Goal: Task Accomplishment & Management: Complete application form

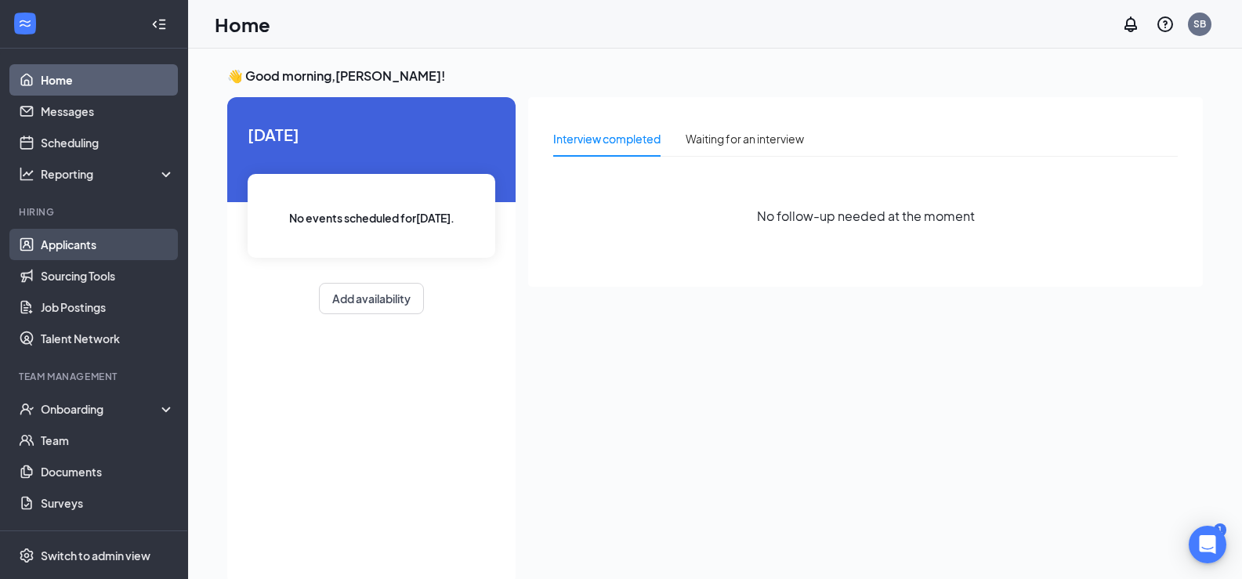
click at [70, 245] on link "Applicants" at bounding box center [108, 244] width 134 height 31
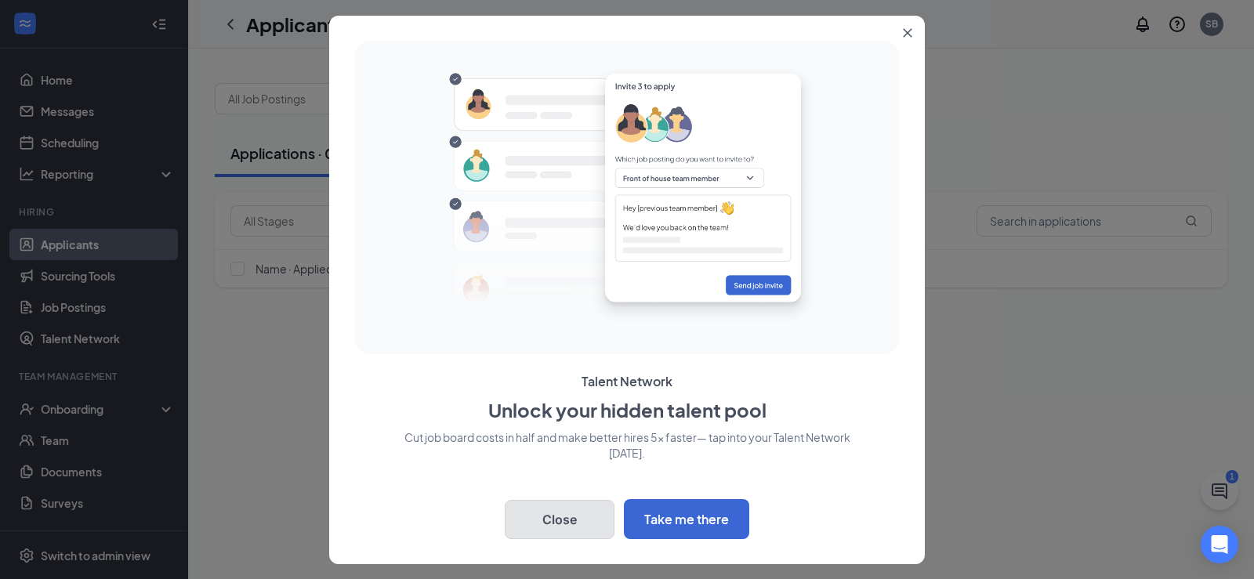
click at [573, 508] on button "Close" at bounding box center [560, 519] width 110 height 39
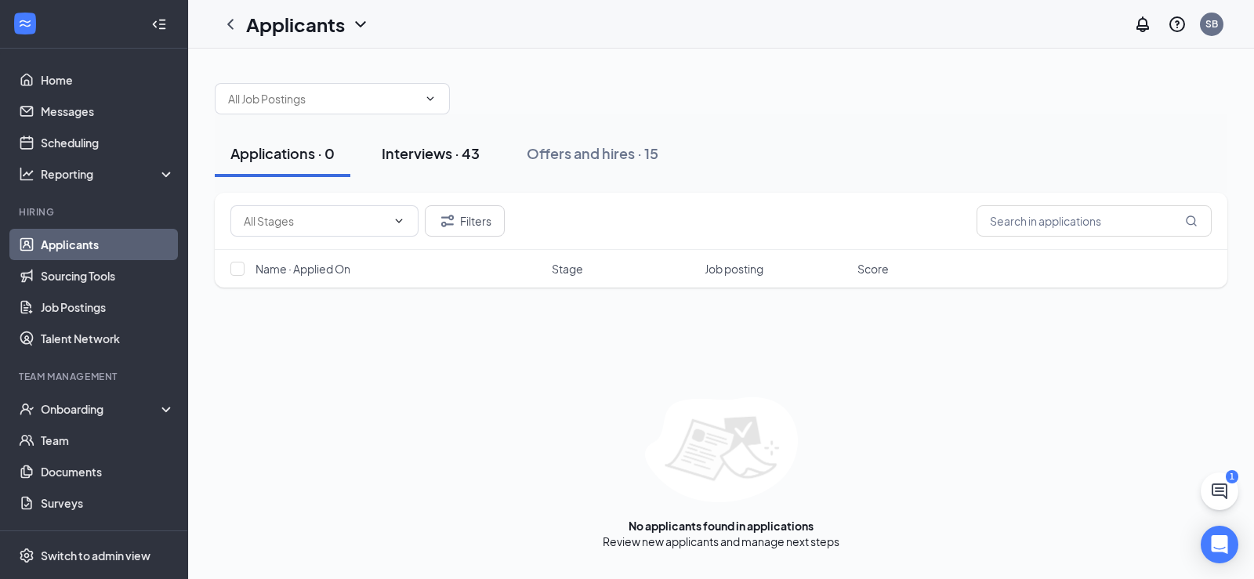
click at [463, 156] on div "Interviews · 43" at bounding box center [431, 153] width 98 height 20
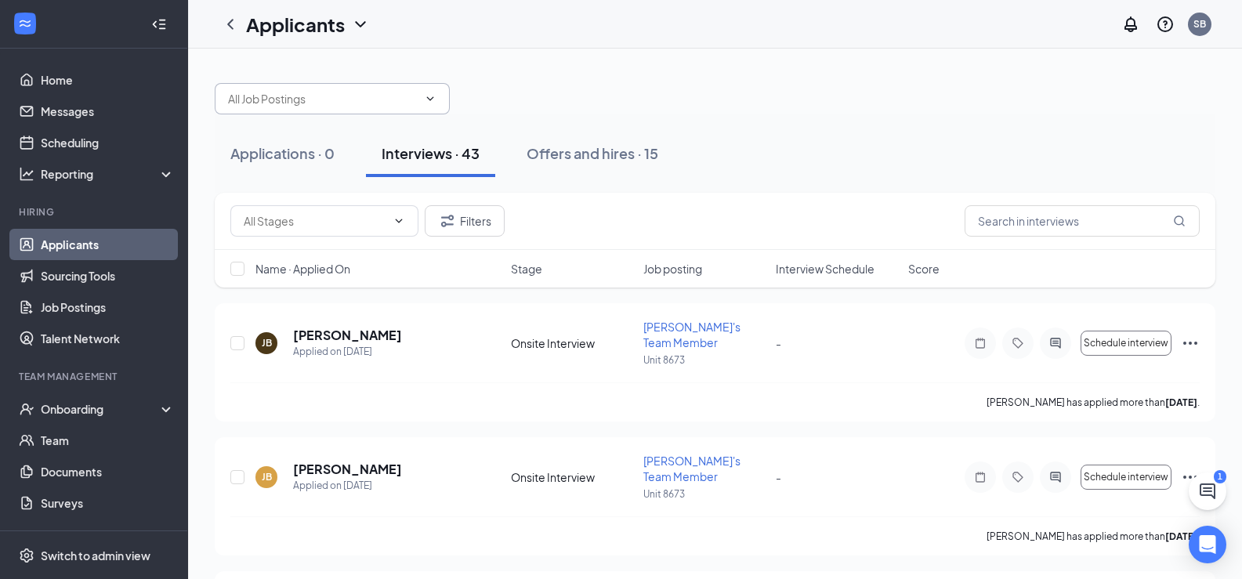
click at [429, 103] on icon "ChevronDown" at bounding box center [430, 98] width 13 height 13
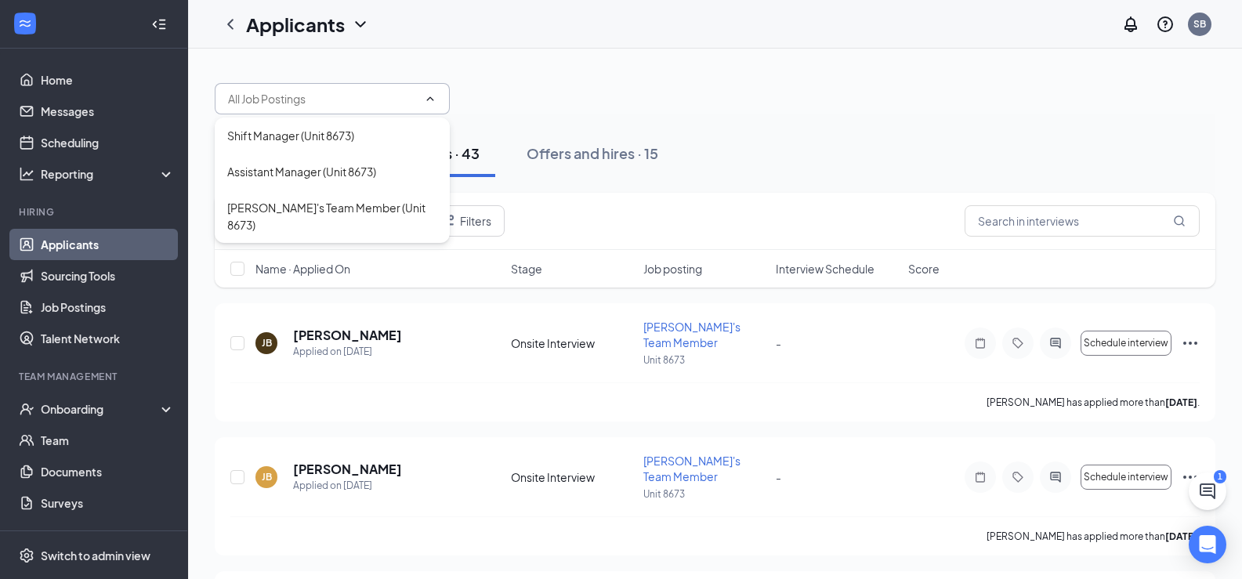
click at [429, 104] on icon "ChevronUp" at bounding box center [430, 98] width 13 height 13
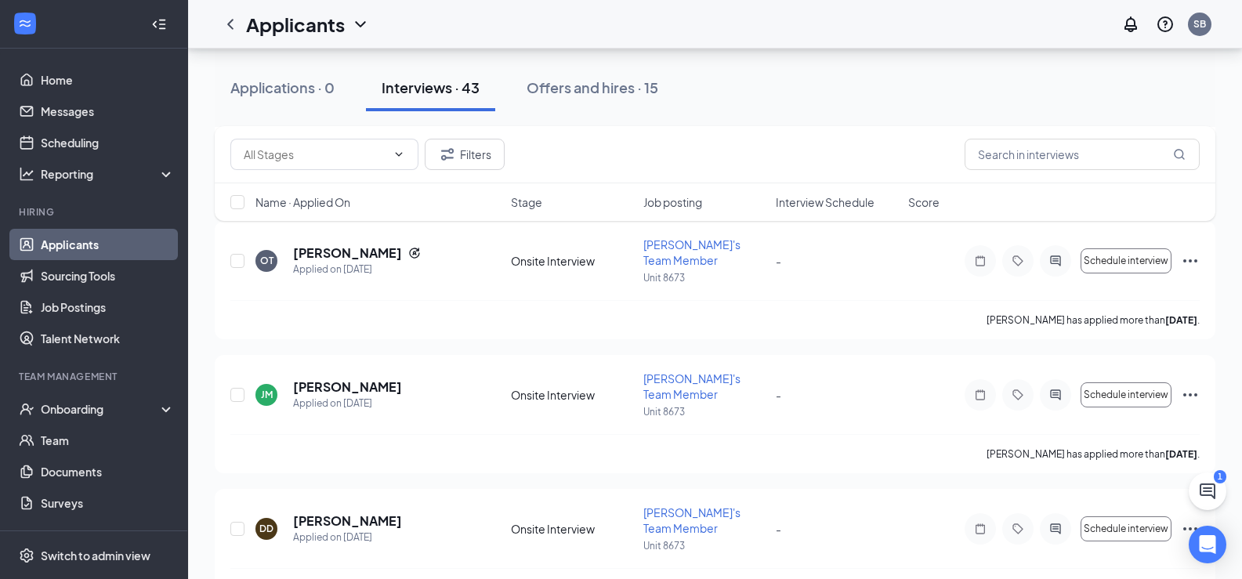
scroll to position [2664, 0]
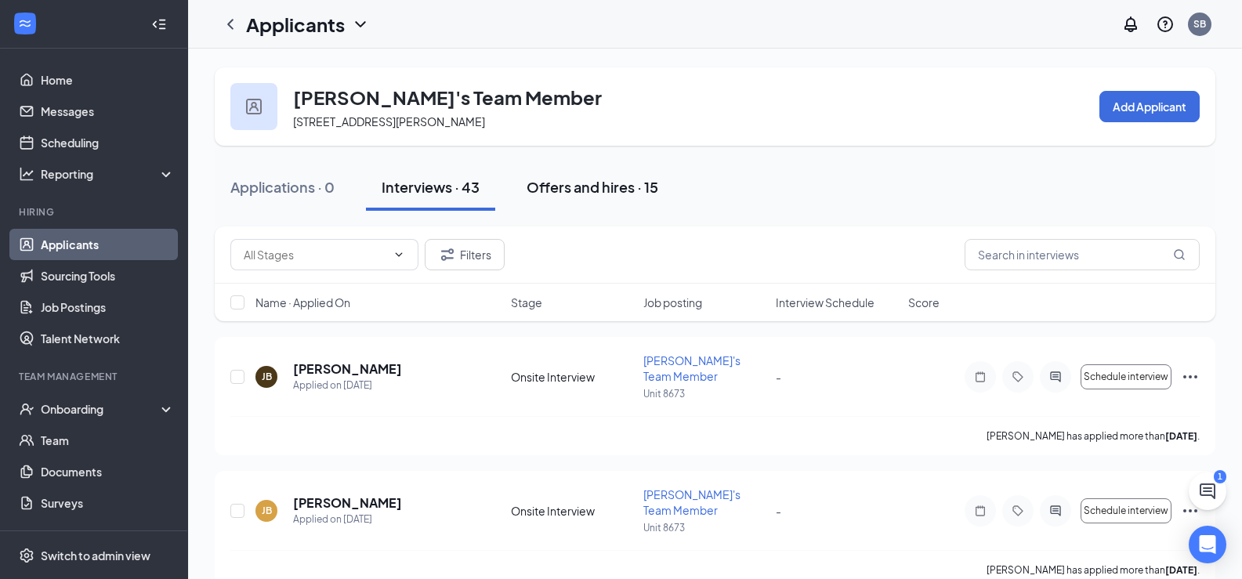
click at [577, 190] on div "Offers and hires · 15" at bounding box center [593, 187] width 132 height 20
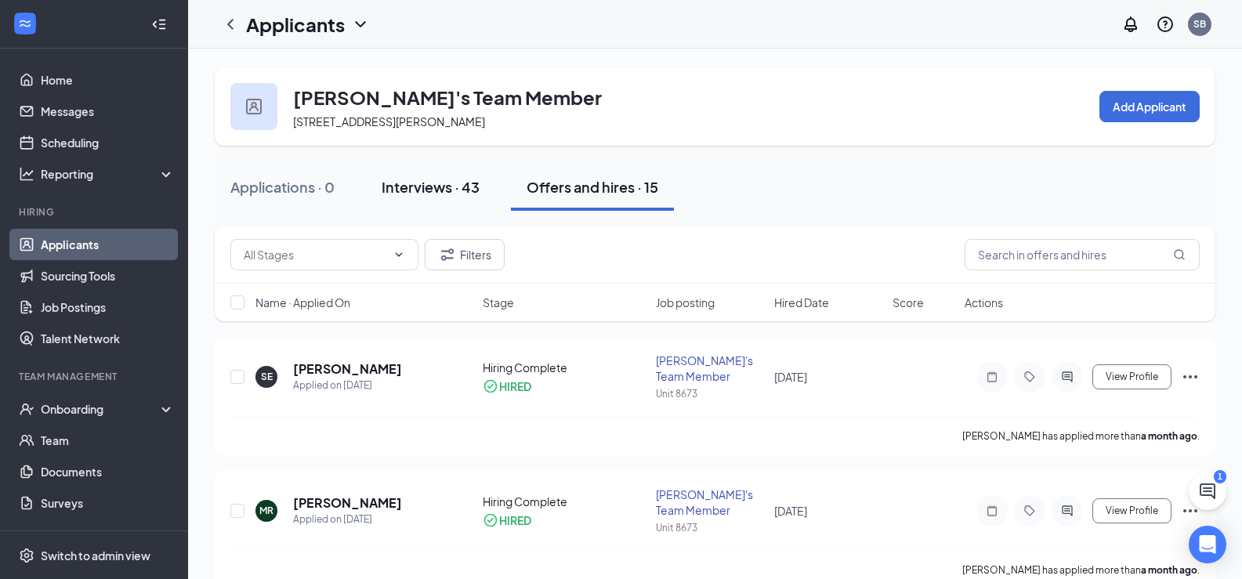
click at [436, 191] on div "Interviews · 43" at bounding box center [431, 187] width 98 height 20
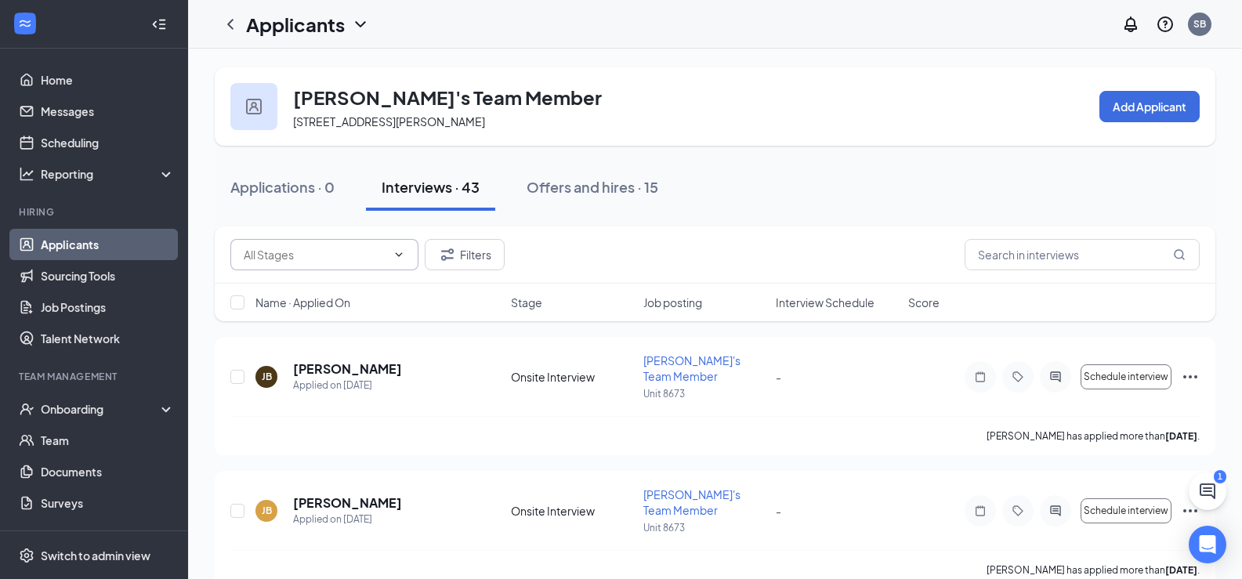
click at [399, 252] on icon "ChevronDown" at bounding box center [399, 254] width 13 height 13
click at [399, 252] on icon "ChevronUp" at bounding box center [399, 254] width 13 height 13
click at [615, 190] on div "Offers and hires · 15" at bounding box center [593, 187] width 132 height 20
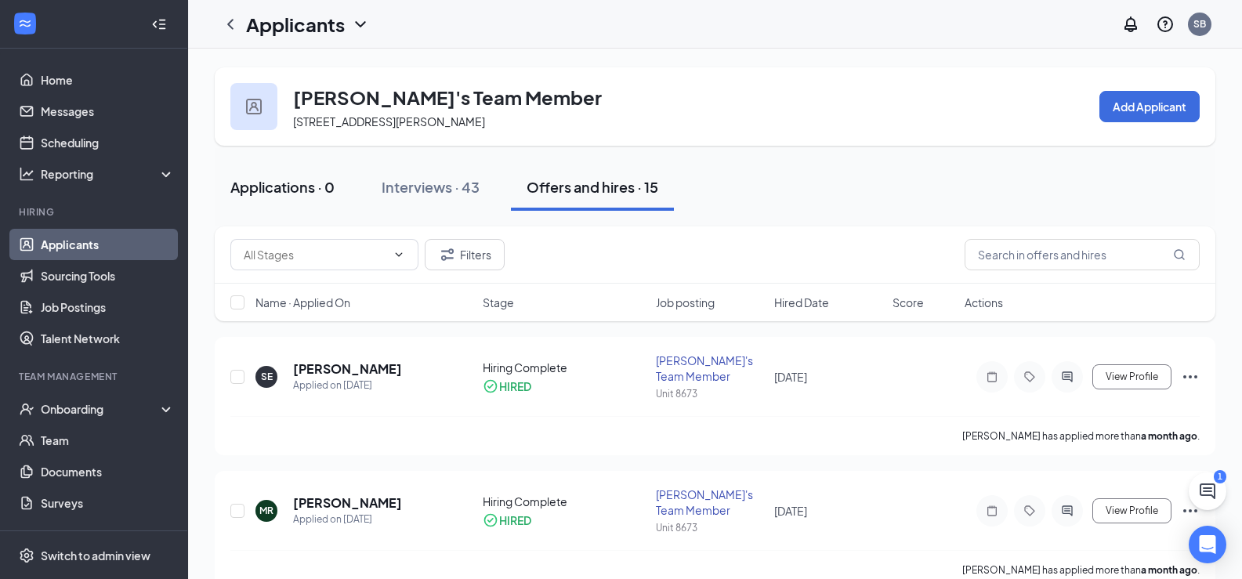
click at [299, 188] on div "Applications · 0" at bounding box center [282, 187] width 104 height 20
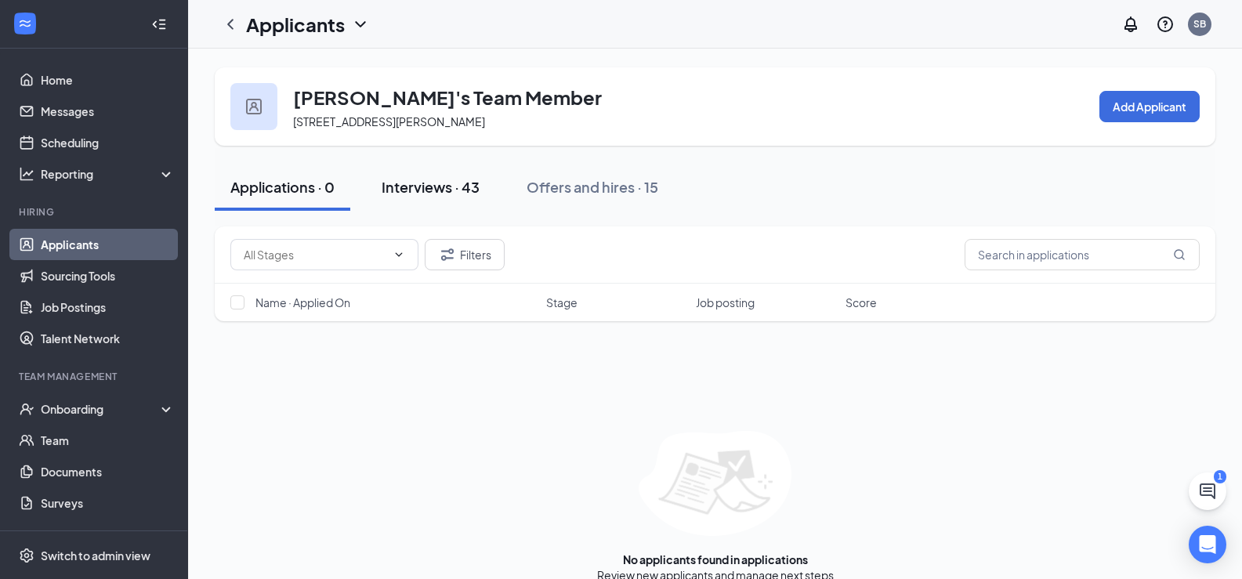
click at [447, 188] on div "Interviews · 43" at bounding box center [431, 187] width 98 height 20
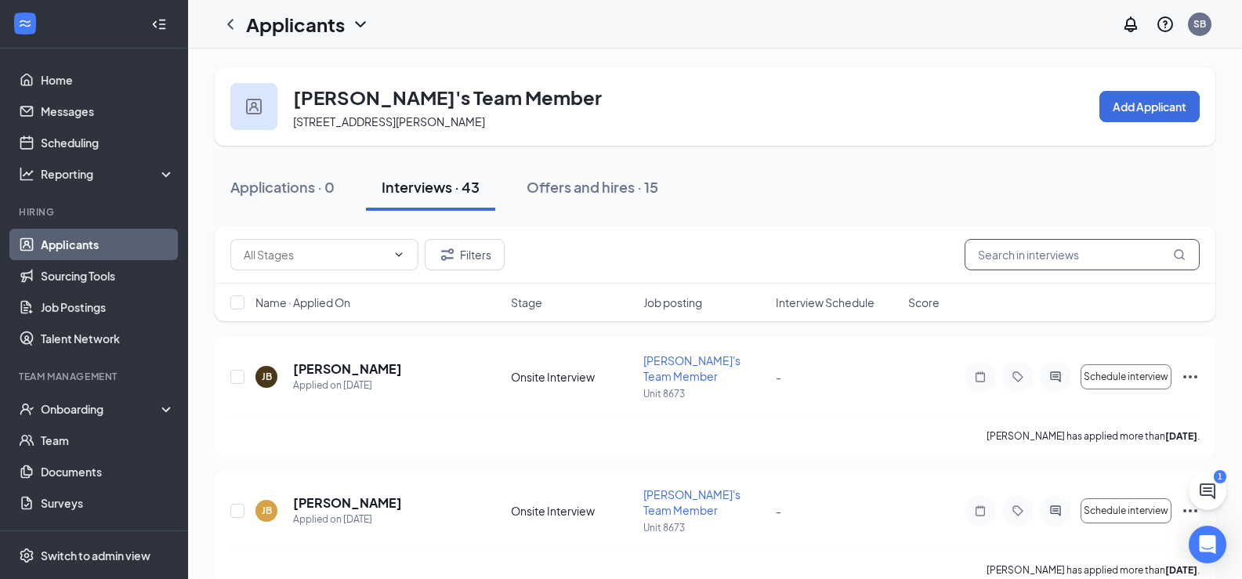
click at [1064, 259] on input "text" at bounding box center [1081, 254] width 235 height 31
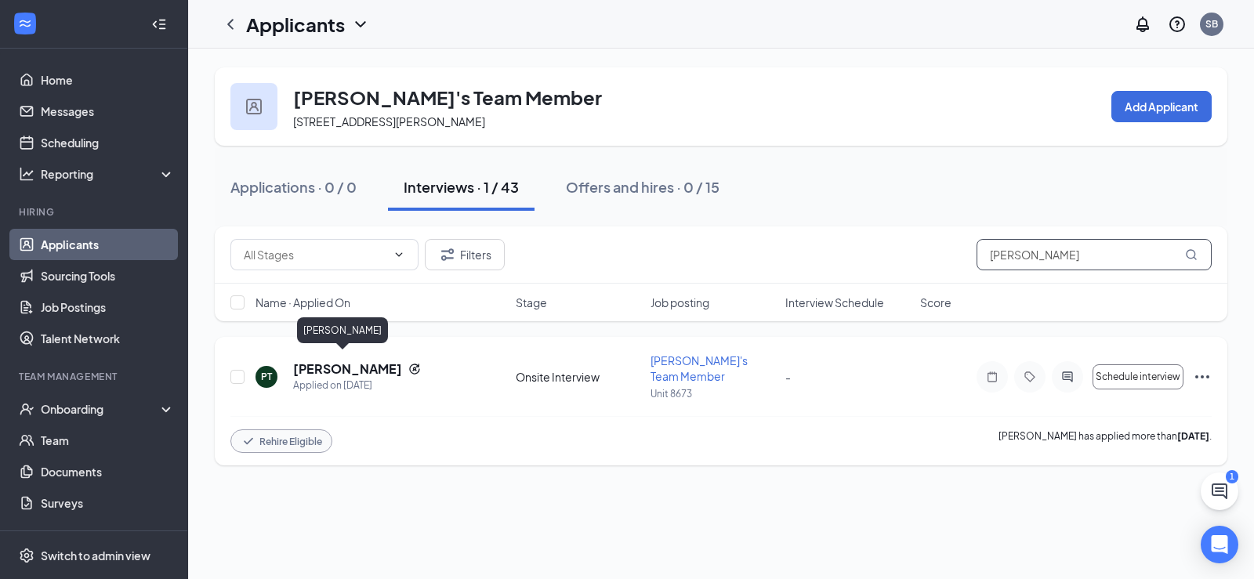
type input "[PERSON_NAME]"
click at [335, 364] on h5 "[PERSON_NAME]" at bounding box center [347, 368] width 109 height 17
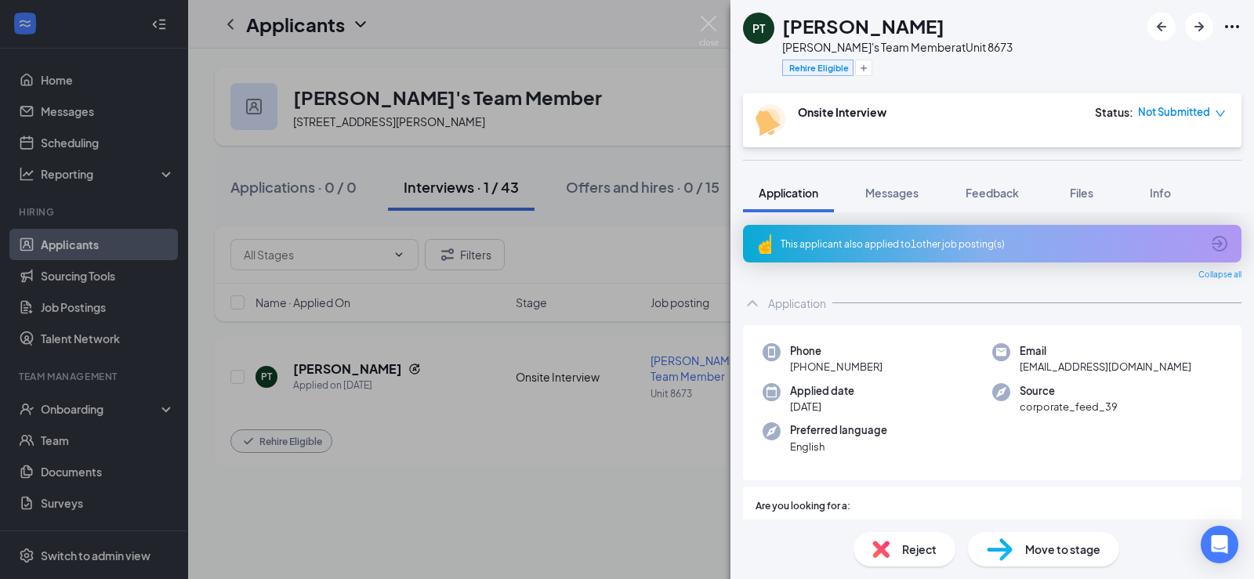
click at [1091, 554] on span "Move to stage" at bounding box center [1062, 549] width 75 height 17
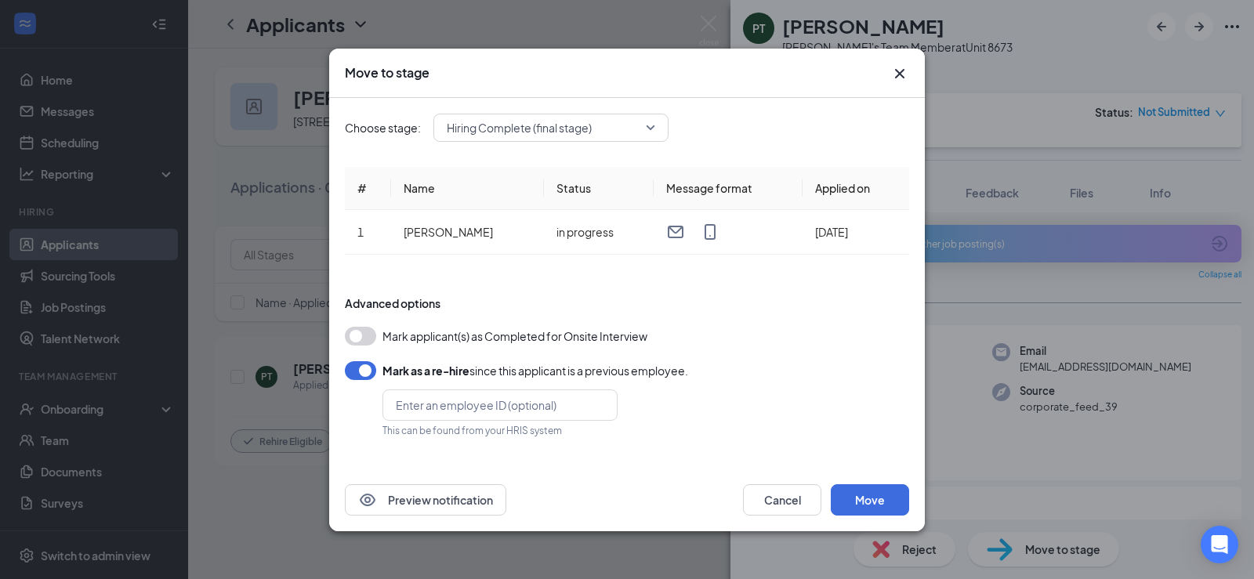
click at [904, 73] on icon "Cross" at bounding box center [899, 73] width 19 height 19
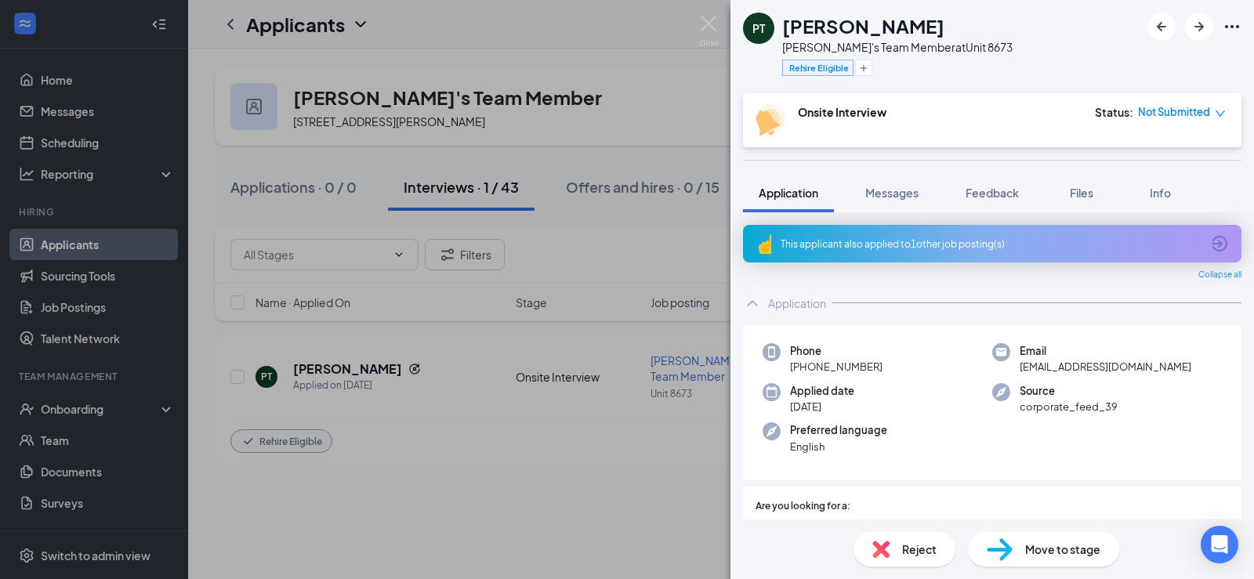
click at [1163, 114] on span "Not Submitted" at bounding box center [1174, 112] width 72 height 16
click at [1179, 186] on span "Mark complete" at bounding box center [1164, 184] width 78 height 17
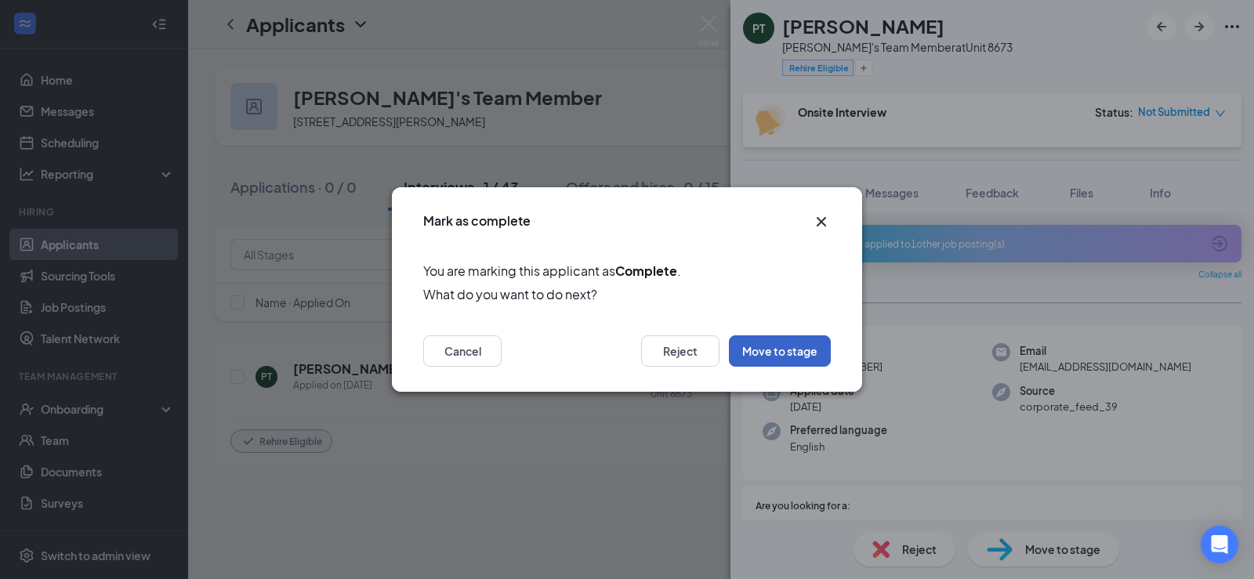
click at [795, 350] on button "Move to stage" at bounding box center [780, 350] width 102 height 31
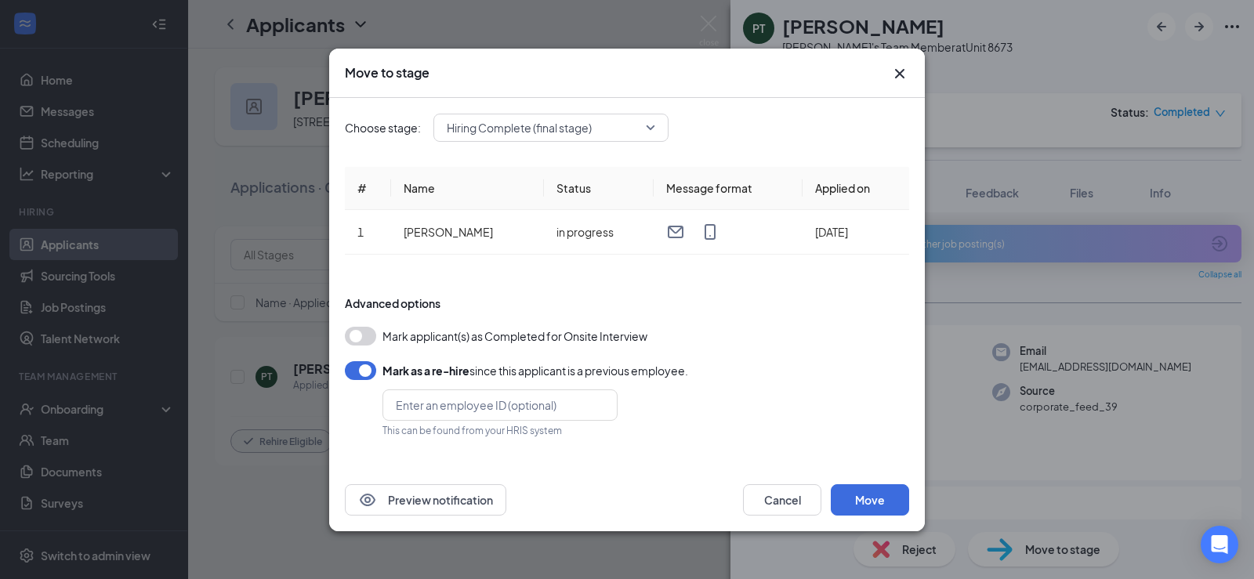
click at [371, 337] on button "button" at bounding box center [360, 336] width 31 height 19
click at [364, 374] on button "button" at bounding box center [360, 370] width 31 height 19
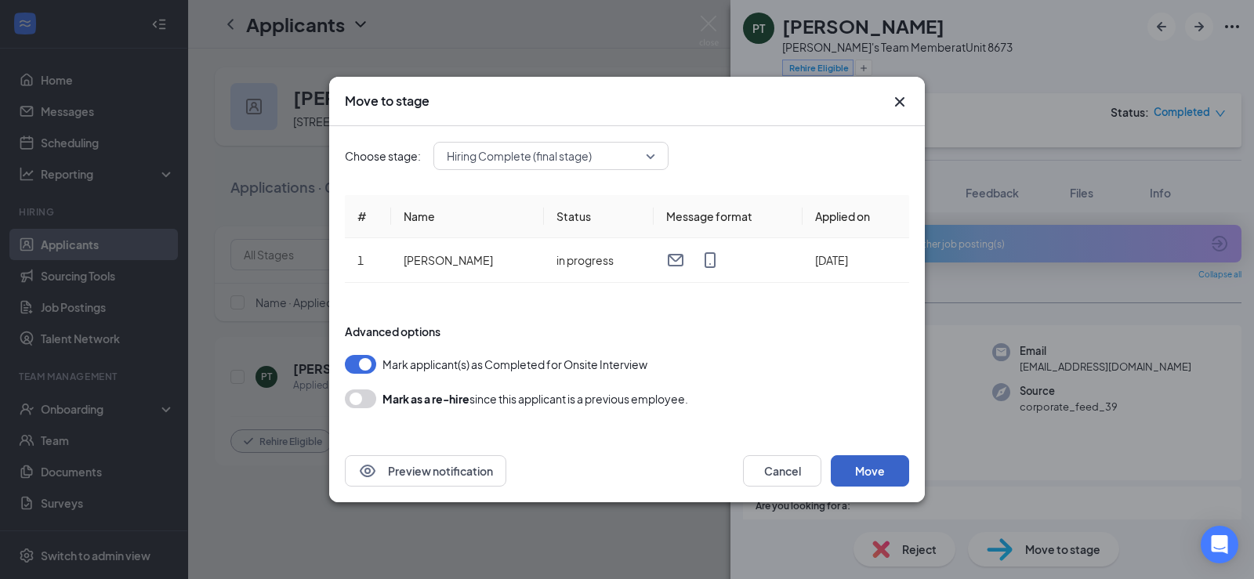
click at [870, 474] on button "Move" at bounding box center [870, 470] width 78 height 31
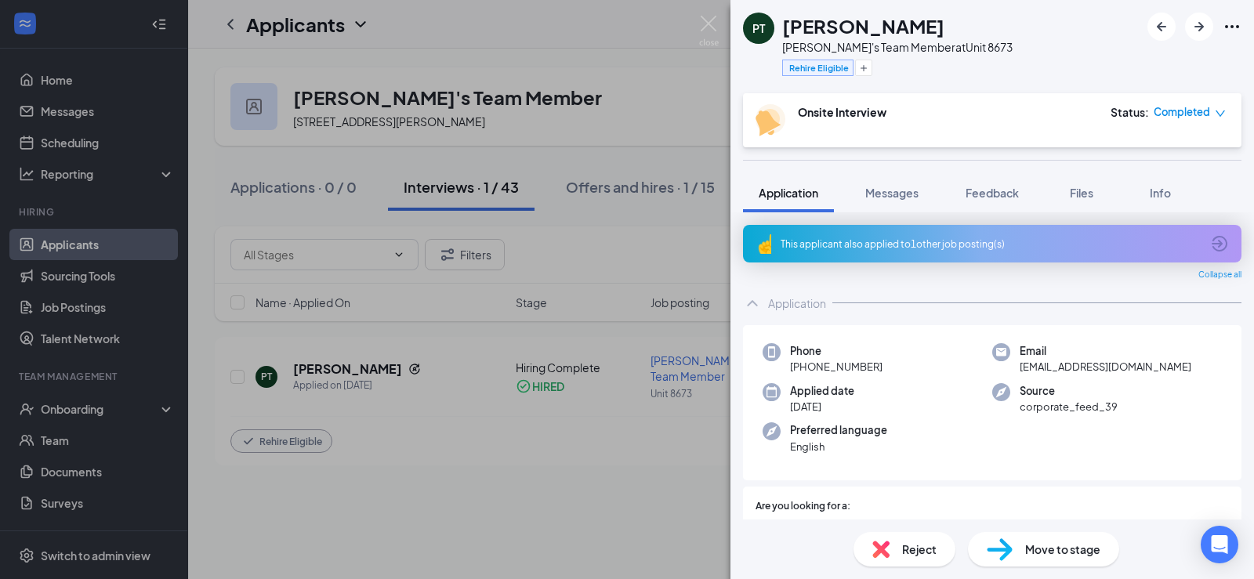
click at [1056, 546] on span "Move to stage" at bounding box center [1062, 549] width 75 height 17
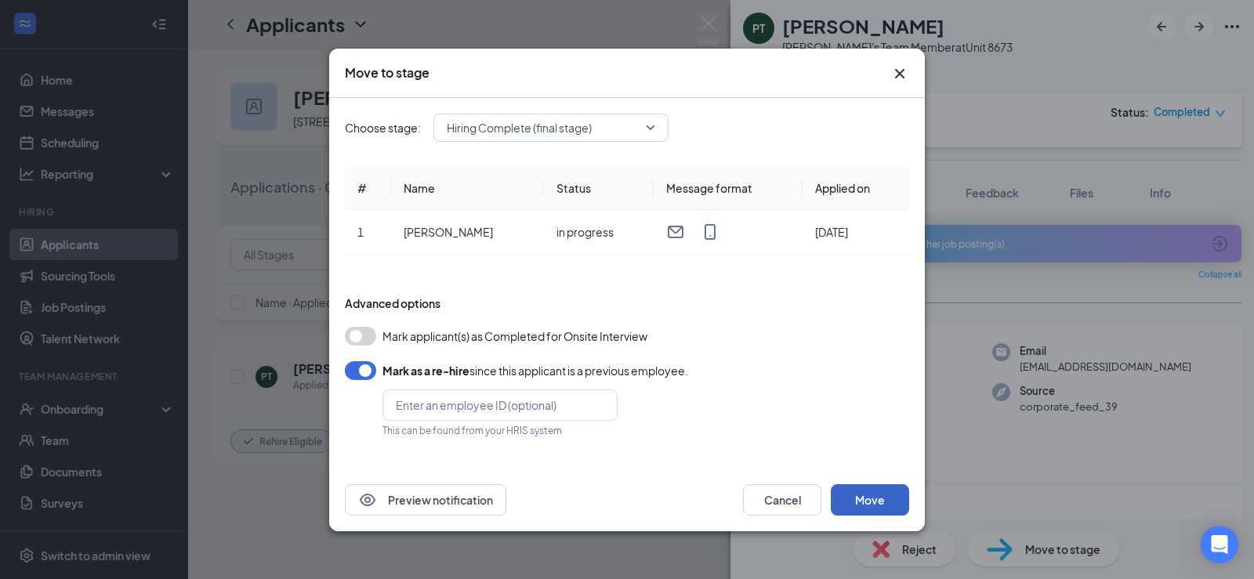
click at [862, 497] on button "Move" at bounding box center [870, 499] width 78 height 31
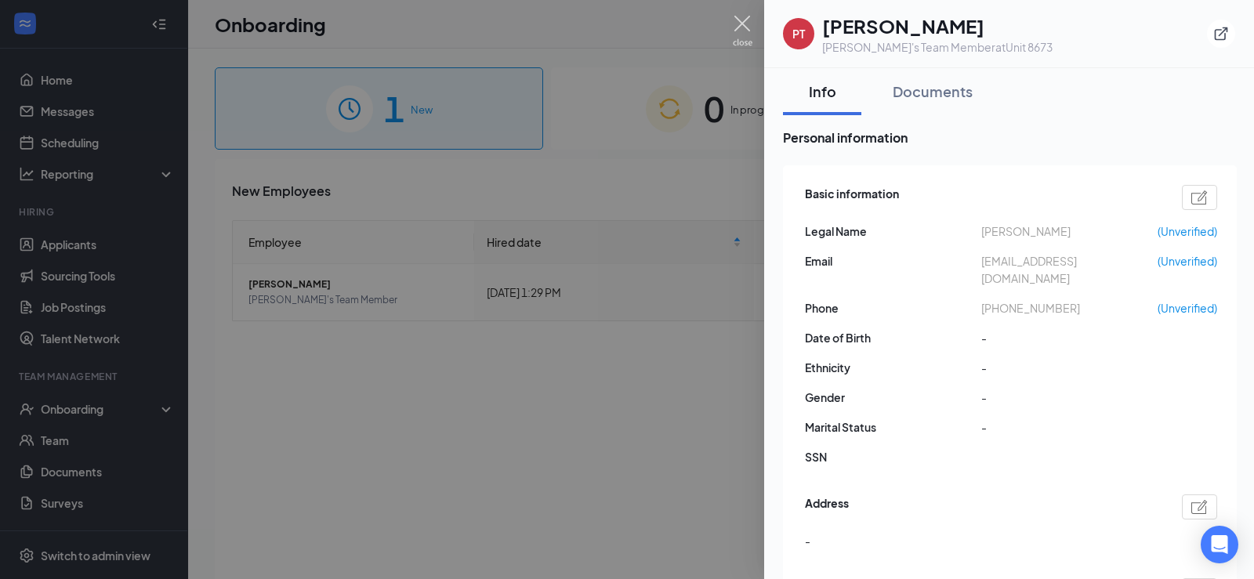
click at [740, 20] on img at bounding box center [743, 31] width 20 height 31
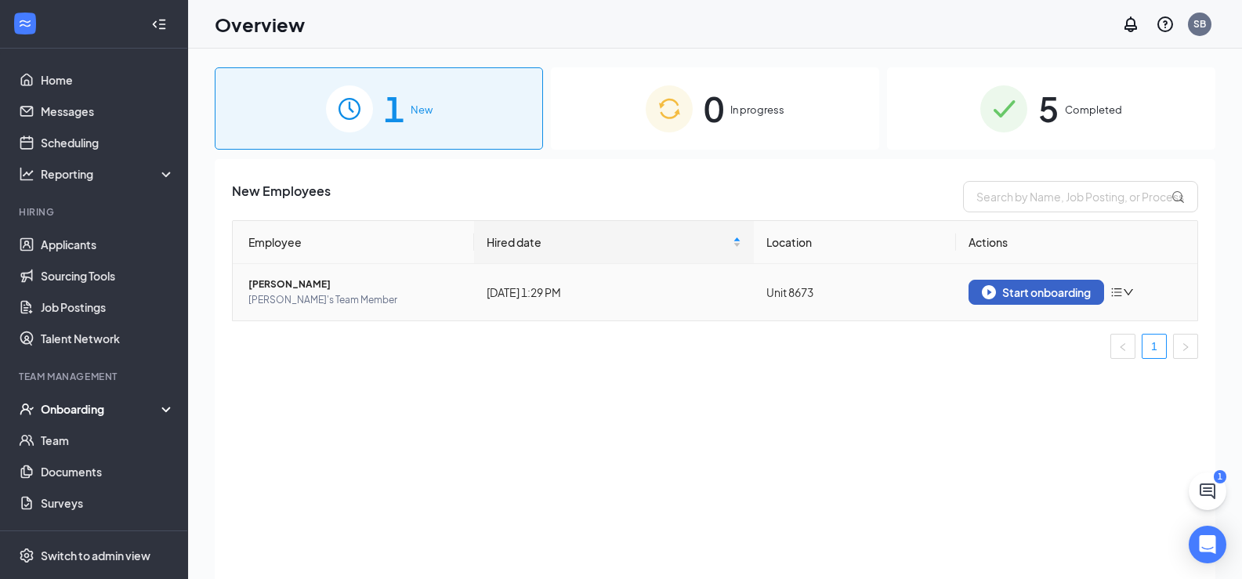
click at [1029, 293] on div "Start onboarding" at bounding box center [1036, 292] width 109 height 14
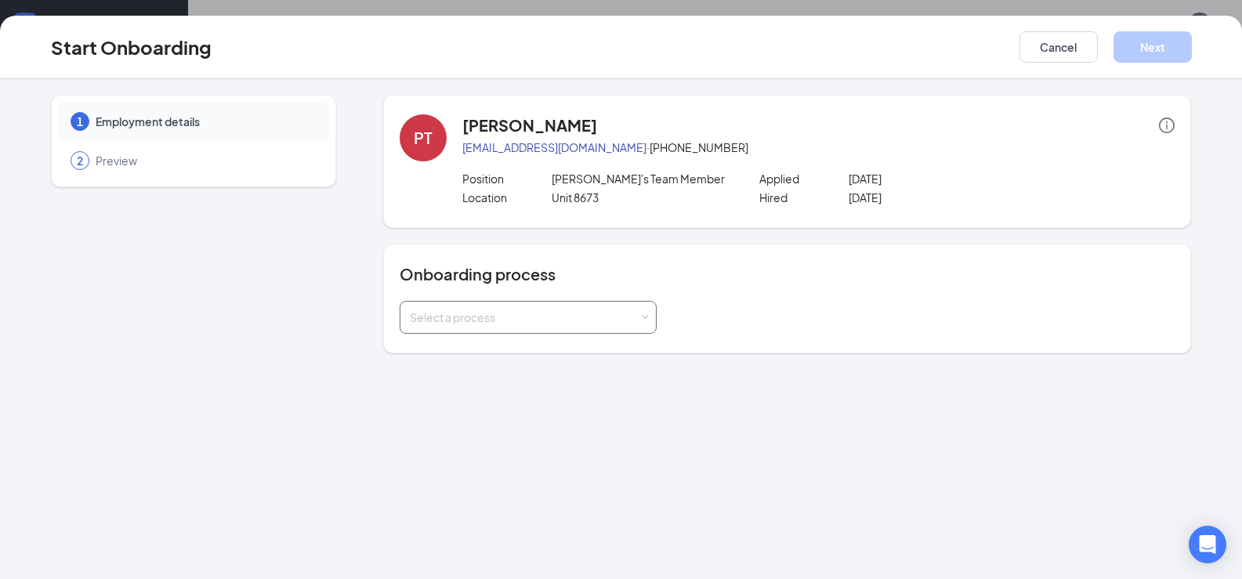
click at [643, 316] on span at bounding box center [645, 317] width 7 height 7
click at [523, 354] on span "Arby's Onboarding Process" at bounding box center [508, 350] width 205 height 14
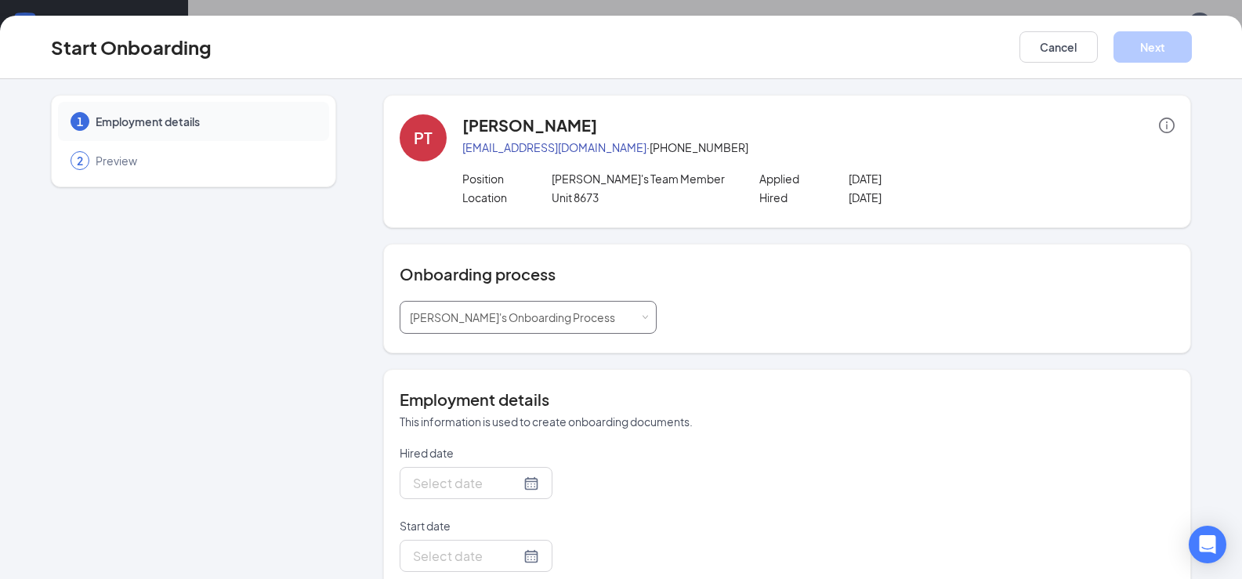
type input "[DATE]"
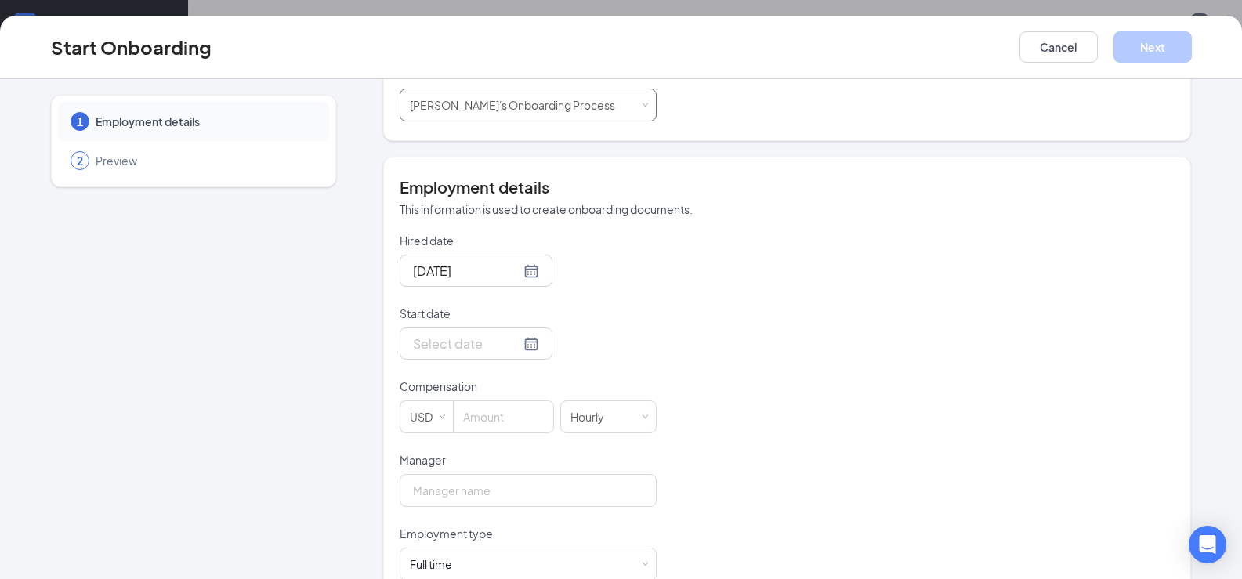
scroll to position [235, 0]
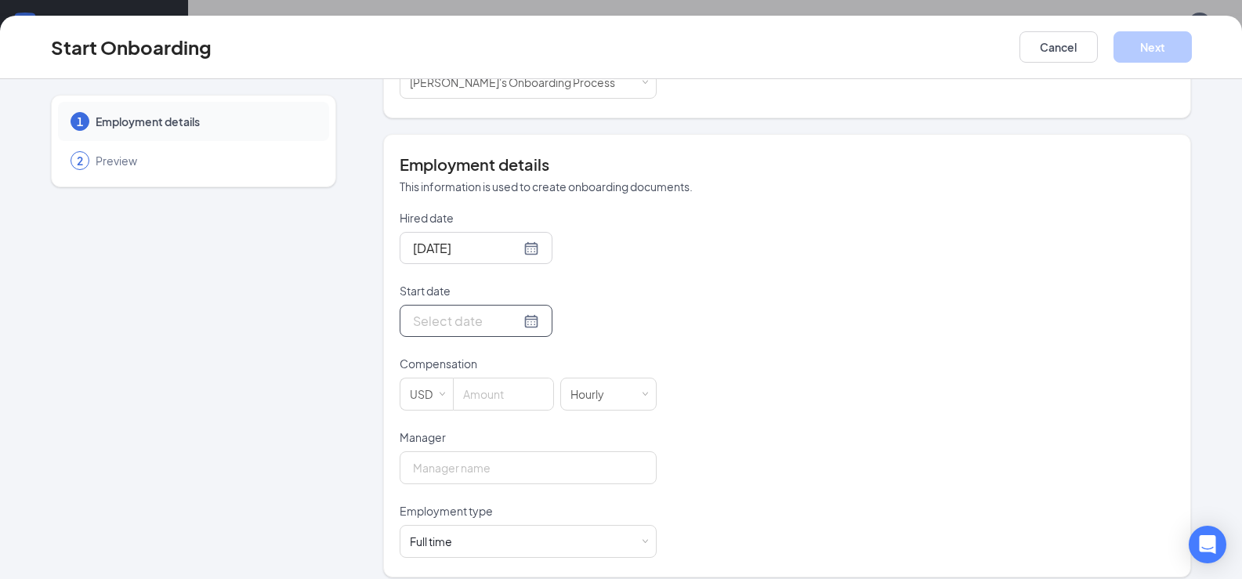
click at [513, 324] on div at bounding box center [476, 321] width 126 height 20
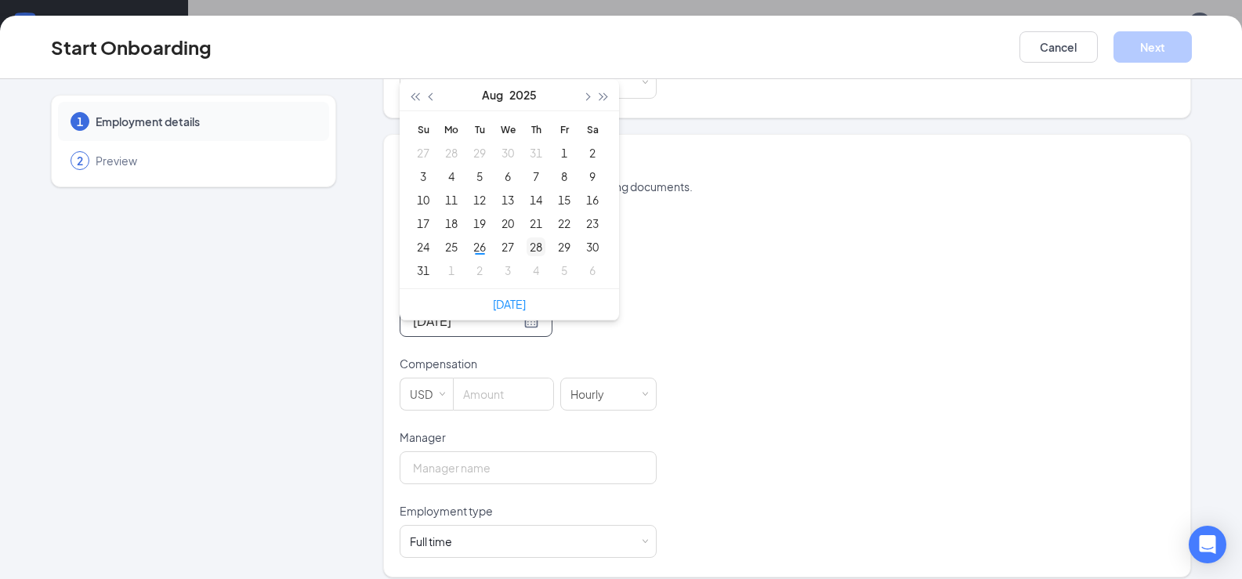
type input "Aug 28, 2025"
click at [535, 253] on div "28" at bounding box center [536, 246] width 19 height 19
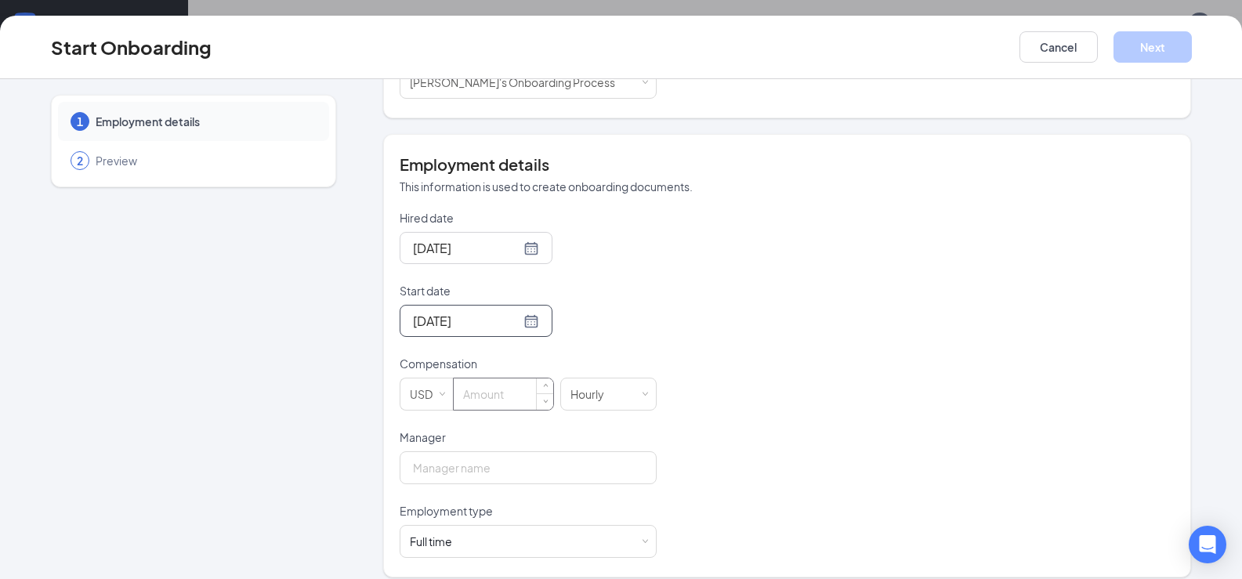
click at [494, 391] on input at bounding box center [504, 393] width 100 height 31
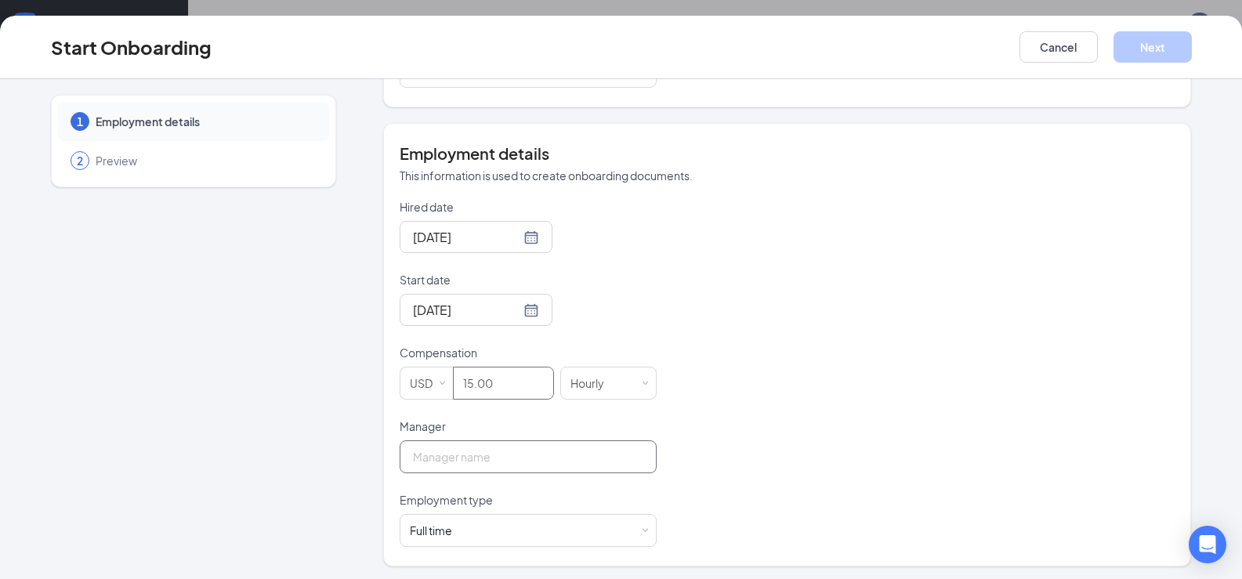
scroll to position [249, 0]
type input "15"
click at [518, 451] on input "Manager" at bounding box center [528, 453] width 257 height 33
type input "[PERSON_NAME]"
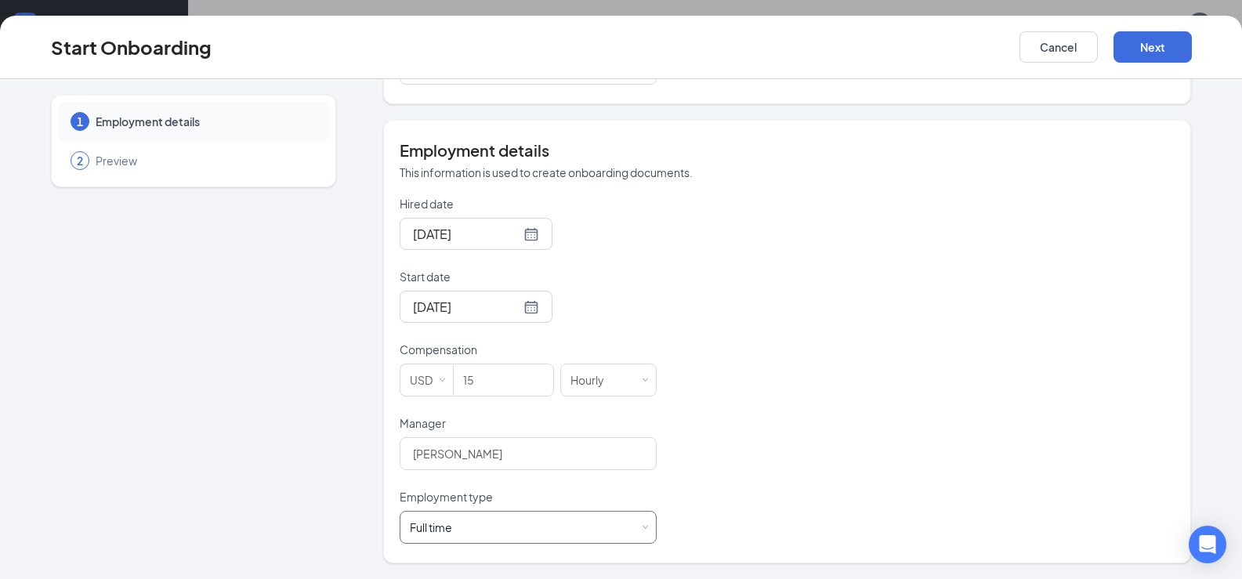
click at [643, 530] on div "Full time Works 30+ hours per week and is reasonably expected to work" at bounding box center [528, 527] width 257 height 33
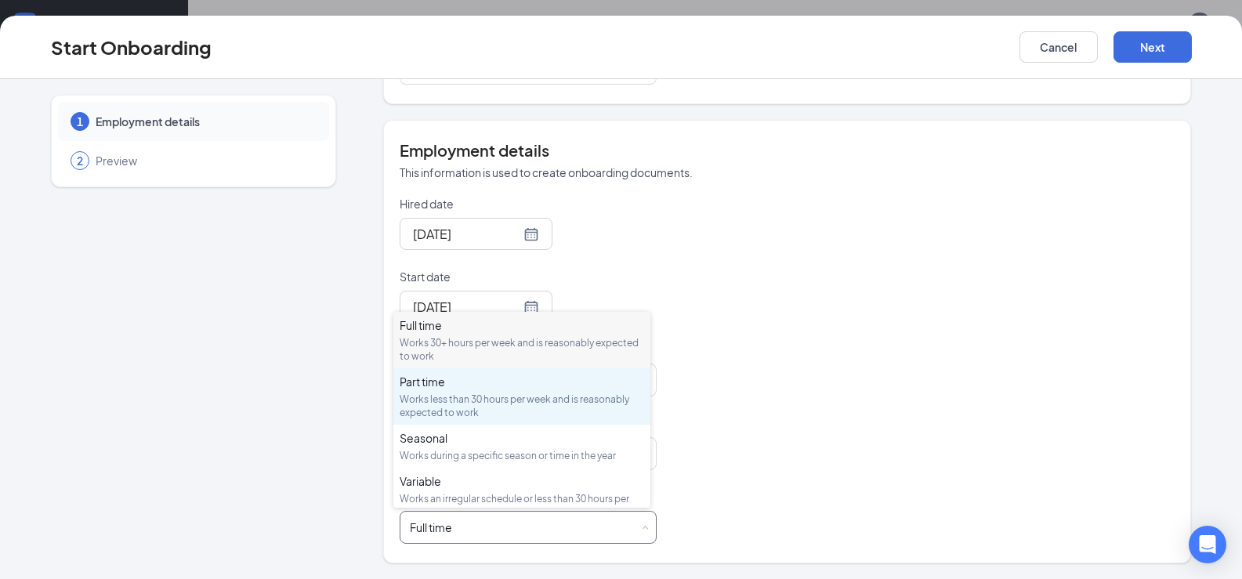
click at [458, 403] on div "Works less than 30 hours per week and is reasonably expected to work" at bounding box center [522, 406] width 244 height 27
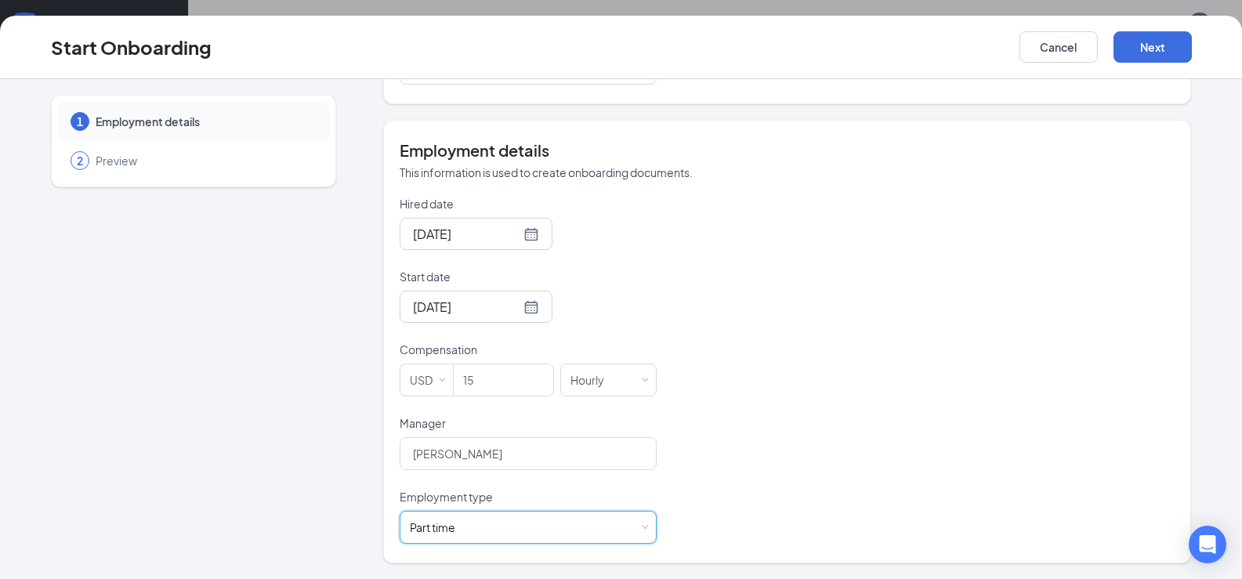
click at [867, 438] on div "Hired date Aug 26, 2025 Start date Aug 28, 2025 Aug 2025 Su Mo Tu We Th Fr Sa 2…" at bounding box center [787, 370] width 775 height 348
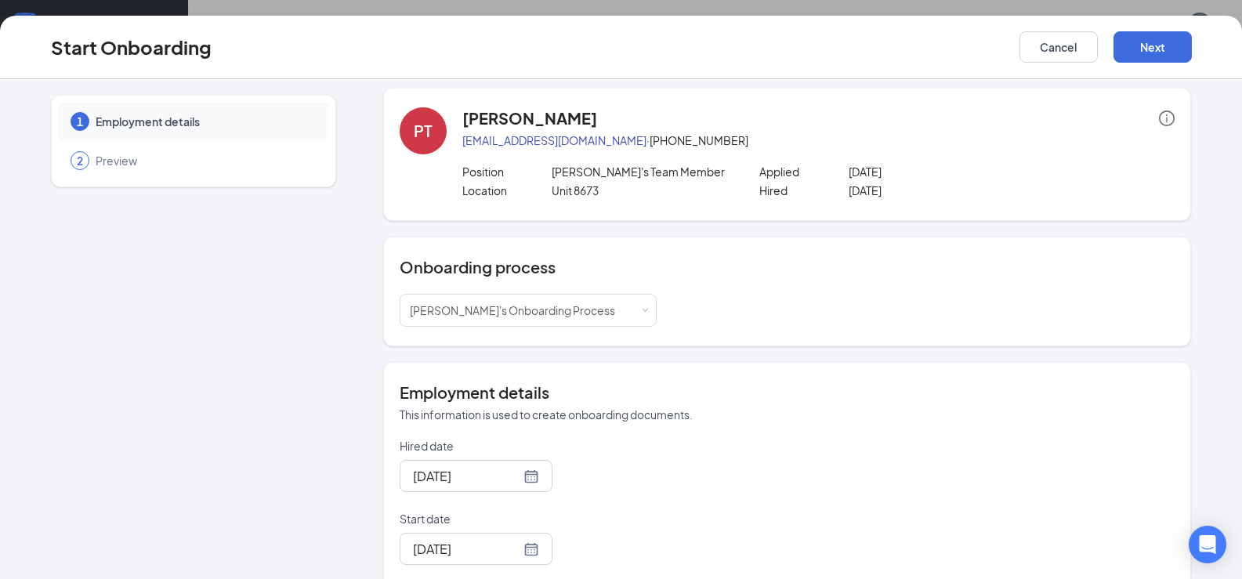
scroll to position [0, 0]
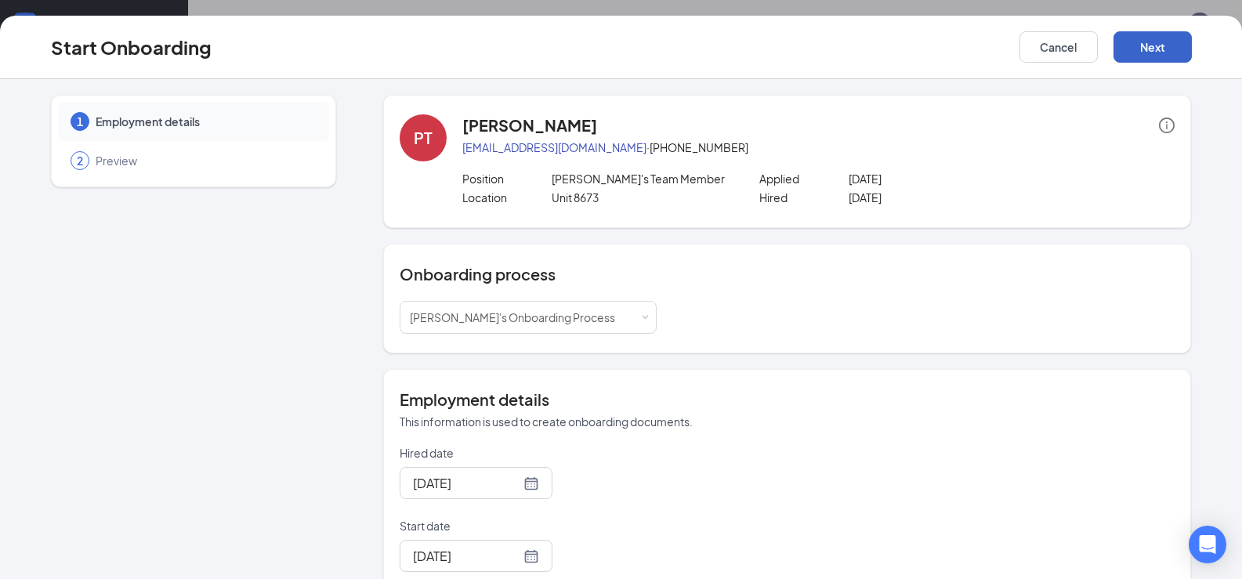
click at [1156, 53] on button "Next" at bounding box center [1152, 46] width 78 height 31
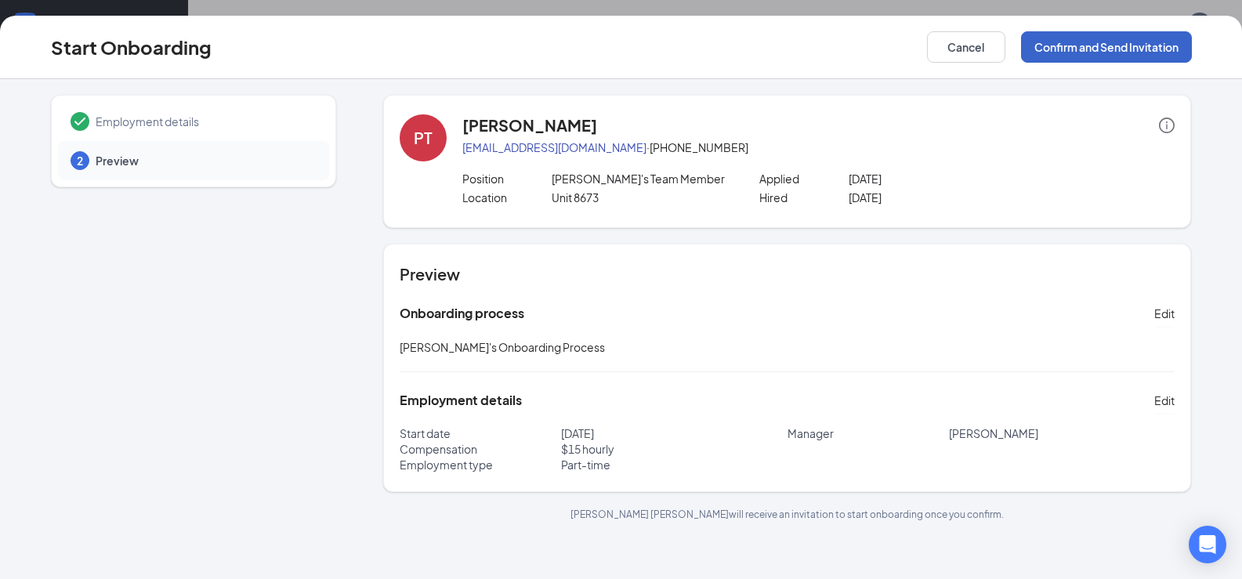
click at [1113, 50] on button "Confirm and Send Invitation" at bounding box center [1106, 46] width 171 height 31
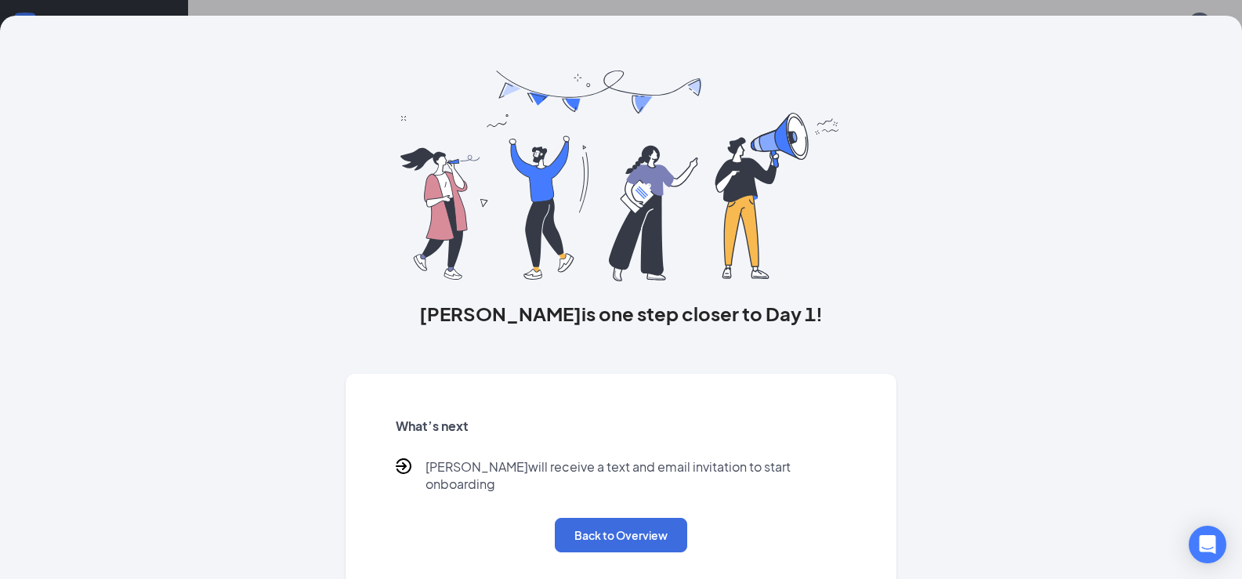
scroll to position [10, 0]
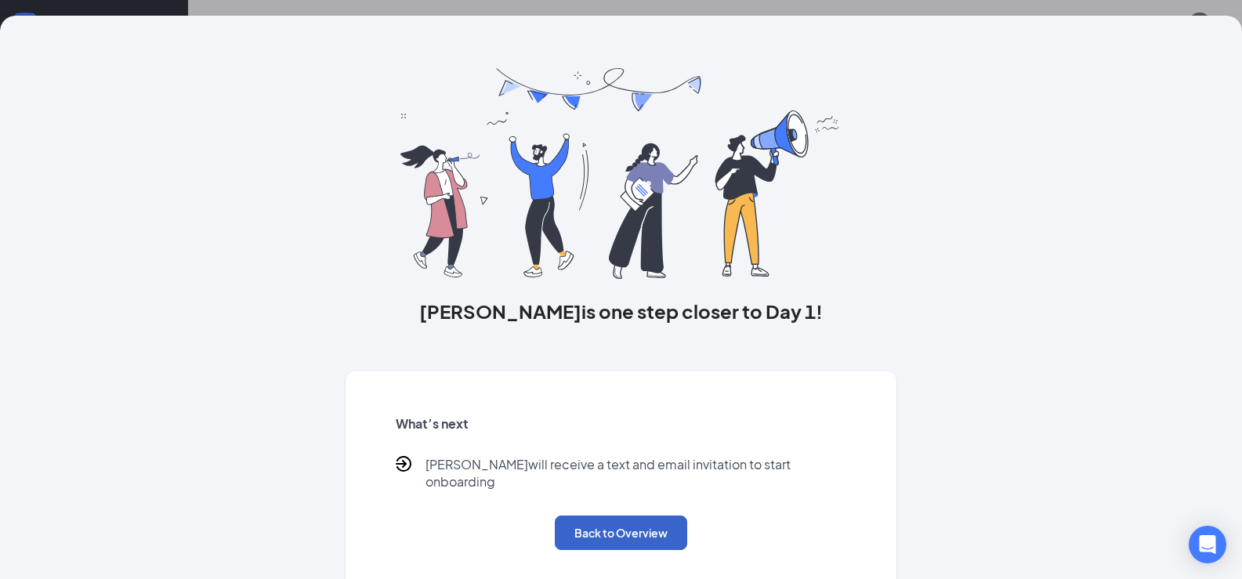
click at [642, 519] on button "Back to Overview" at bounding box center [621, 533] width 132 height 34
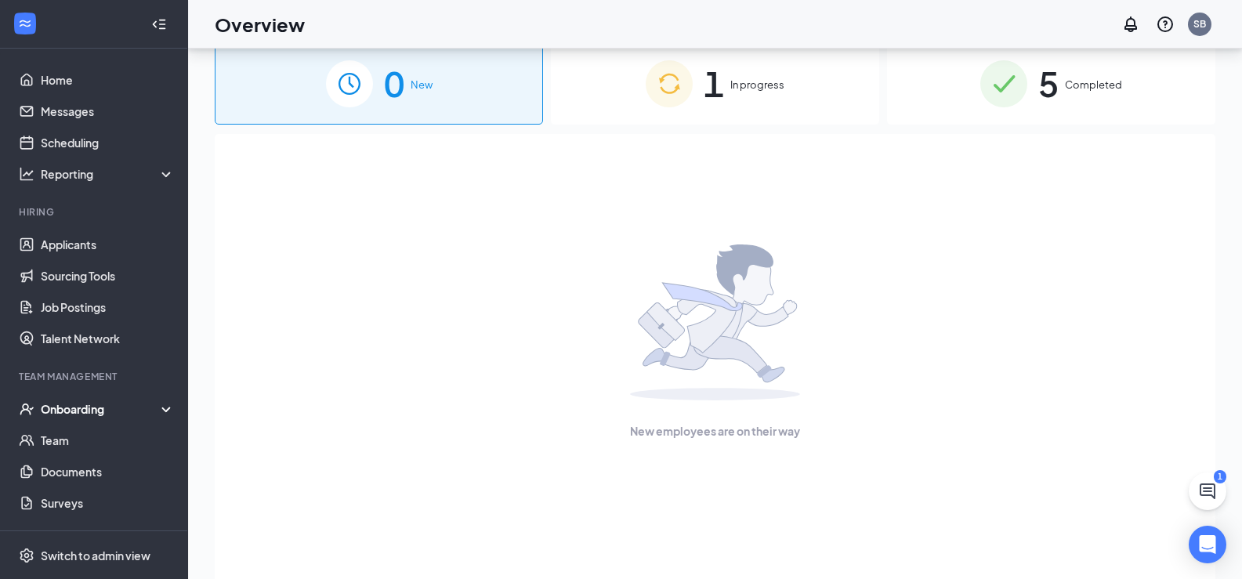
scroll to position [0, 0]
